Goal: Task Accomplishment & Management: Complete application form

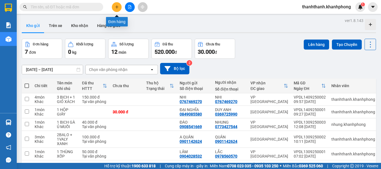
click at [116, 8] on icon "plus" at bounding box center [117, 7] width 4 height 4
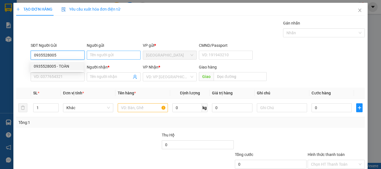
type input "0935528005"
click at [112, 56] on input "Người gửi" at bounding box center [114, 55] width 54 height 9
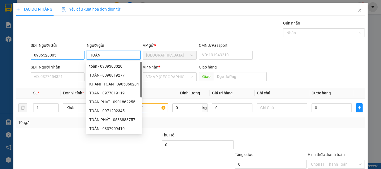
type input "TOÀN"
drag, startPoint x: 70, startPoint y: 55, endPoint x: 14, endPoint y: 58, distance: 56.4
click at [14, 58] on div "TẠO ĐƠN HÀNG Yêu cầu xuất hóa đơn điện tử Transit Pickup Surcharge Ids Transit …" at bounding box center [190, 101] width 354 height 197
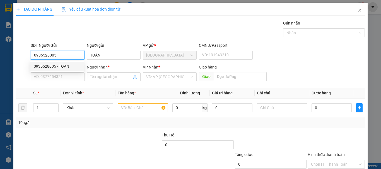
click at [47, 69] on div "0935528005 - TOÀN" at bounding box center [57, 66] width 47 height 6
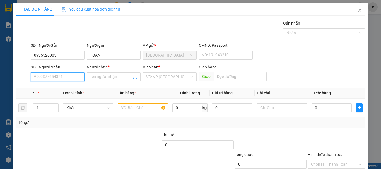
click at [47, 78] on input "SĐT Người Nhận" at bounding box center [58, 77] width 54 height 9
paste input "0935528005"
type input "0935528005"
click at [76, 85] on div "0935528005 - TOÀN" at bounding box center [56, 88] width 53 height 9
type input "TOÀN"
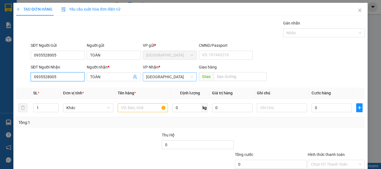
click at [173, 79] on span "[GEOGRAPHIC_DATA]" at bounding box center [169, 77] width 47 height 8
type input "0935528005"
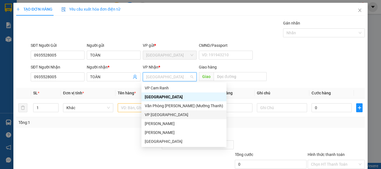
click at [163, 114] on div "VP [GEOGRAPHIC_DATA]" at bounding box center [184, 115] width 78 height 6
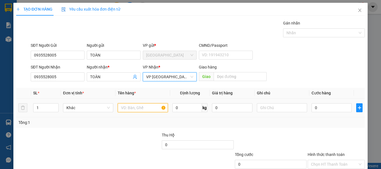
click at [147, 108] on input "text" at bounding box center [143, 107] width 50 height 9
click at [40, 105] on input "1" at bounding box center [45, 108] width 25 height 8
type input "4"
click at [126, 106] on input "text" at bounding box center [143, 107] width 50 height 9
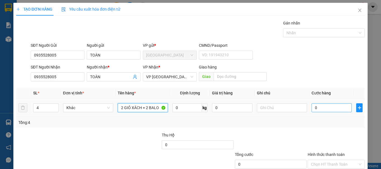
type input "2 GIỎ XÁCH + 2 BALO"
click at [319, 108] on input "0" at bounding box center [332, 107] width 40 height 9
type input "1"
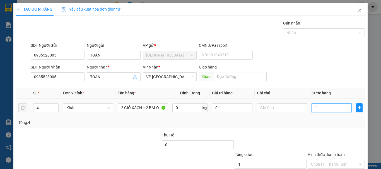
type input "16"
type input "160"
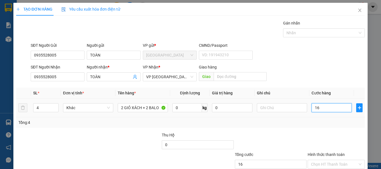
type input "160"
type input "1.600"
type input "16.000"
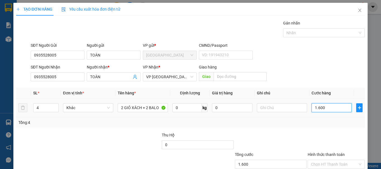
type input "16.000"
type input "160.000"
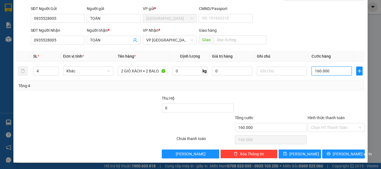
scroll to position [37, 0]
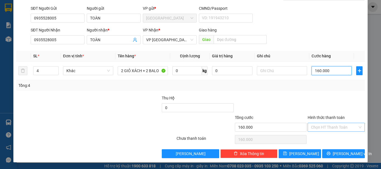
click at [332, 132] on div "Chọn HT Thanh Toán" at bounding box center [336, 127] width 57 height 9
type input "160.000"
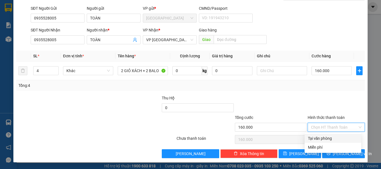
click at [331, 138] on div "Tại văn phòng" at bounding box center [333, 139] width 50 height 6
type input "0"
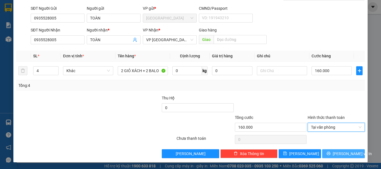
click at [340, 156] on span "[PERSON_NAME] và In" at bounding box center [352, 154] width 39 height 6
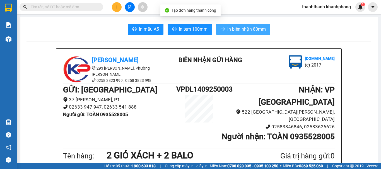
click at [216, 26] on button "In biên nhận 80mm" at bounding box center [243, 29] width 54 height 11
